Goal: Information Seeking & Learning: Learn about a topic

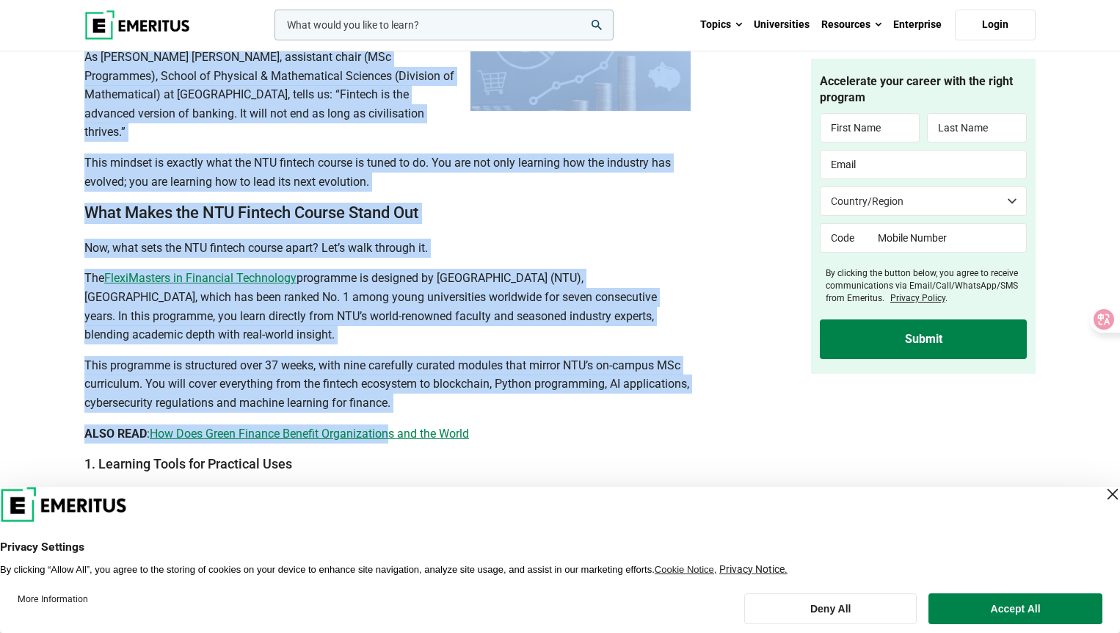
drag, startPoint x: 86, startPoint y: 98, endPoint x: 393, endPoint y: 409, distance: 437.4
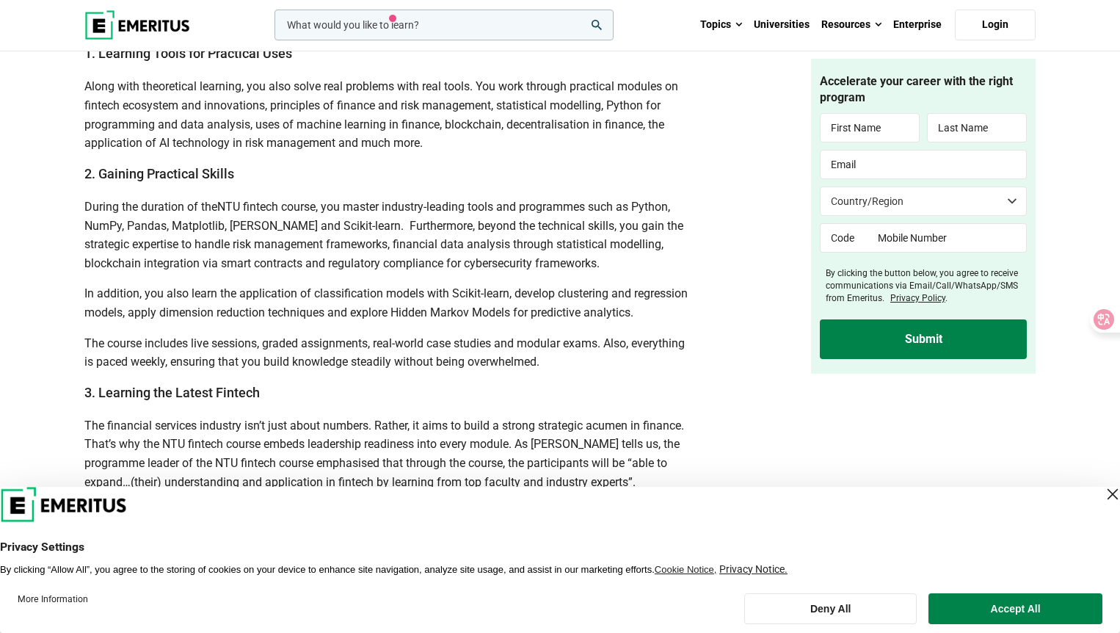
scroll to position [1867, 0]
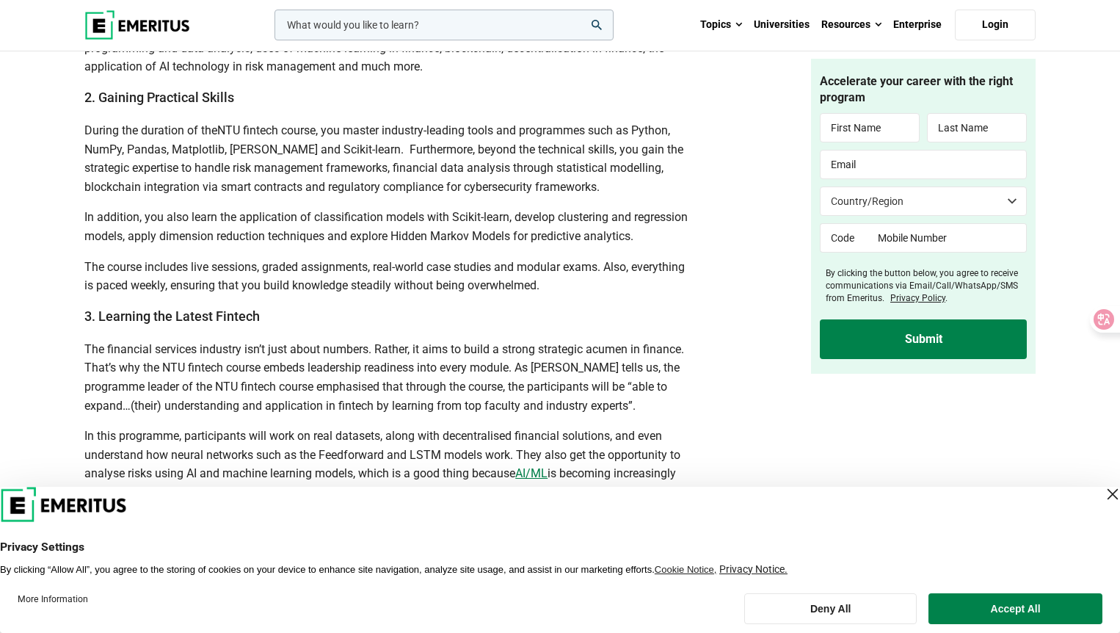
click at [355, 324] on h3 "3. Learning the Latest Fintech" at bounding box center [387, 316] width 606 height 18
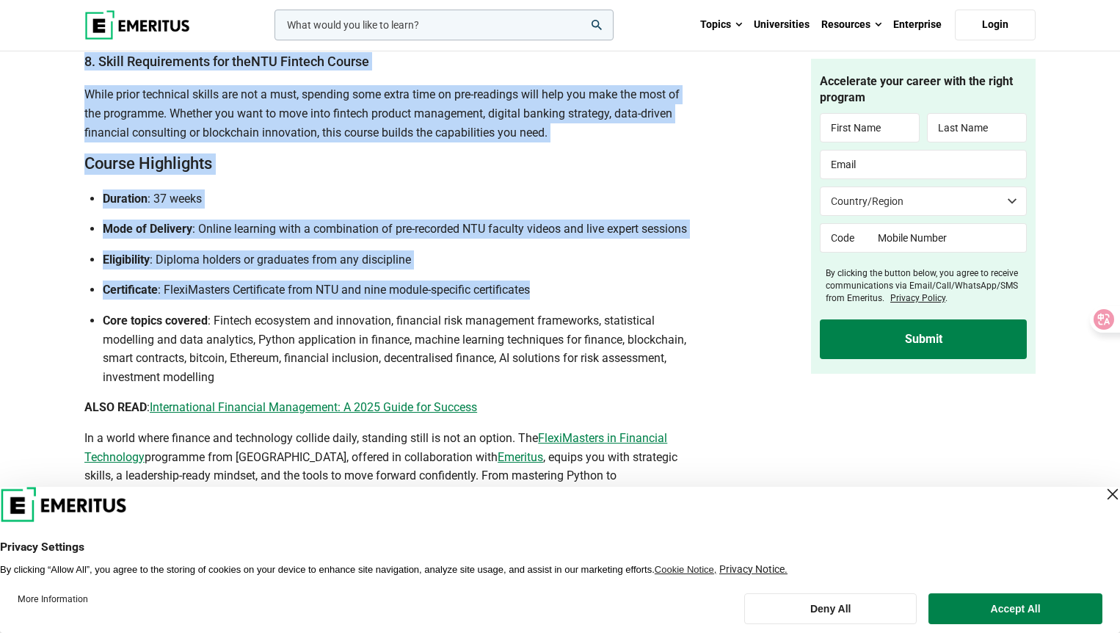
scroll to position [2956, 0]
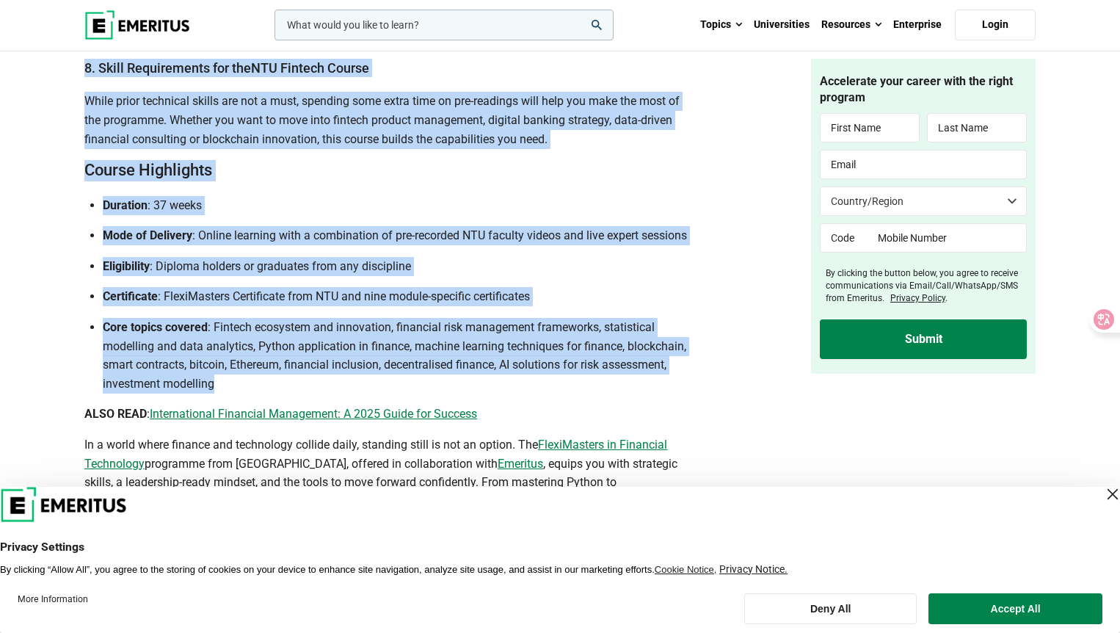
drag, startPoint x: 84, startPoint y: 269, endPoint x: 538, endPoint y: 383, distance: 468.4
copy div "If you are aiming for career growth in the financial sector, you already know t…"
